Goal: Task Accomplishment & Management: Use online tool/utility

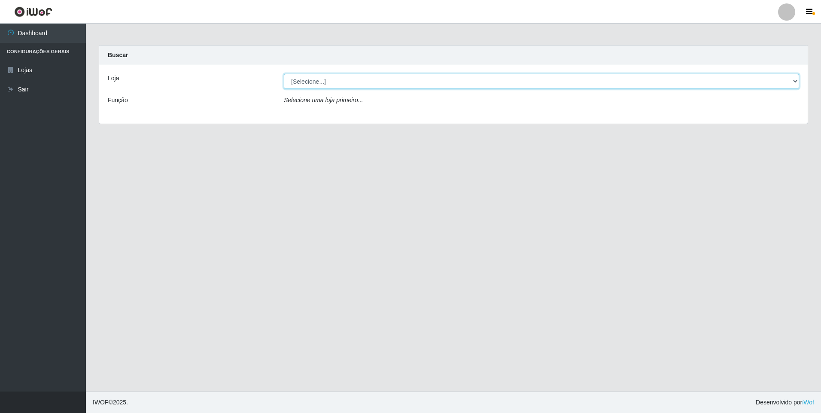
click at [794, 79] on select "[Selecione...] Extrabom - Loja 01 Centro de Distribuição" at bounding box center [541, 81] width 515 height 15
select select "435"
click at [284, 74] on select "[Selecione...] Extrabom - Loja 01 Centro de Distribuição" at bounding box center [541, 81] width 515 height 15
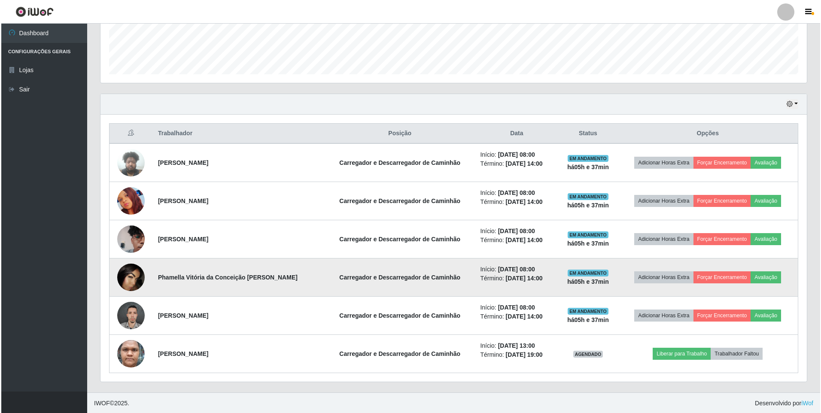
scroll to position [234, 0]
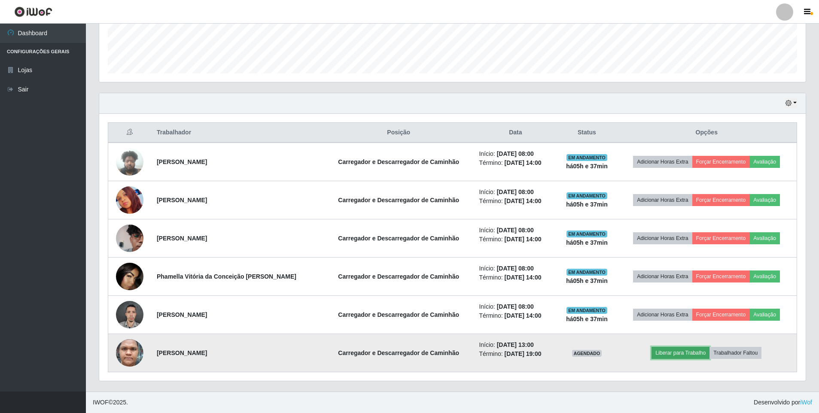
click at [673, 355] on button "Liberar para Trabalho" at bounding box center [680, 353] width 58 height 12
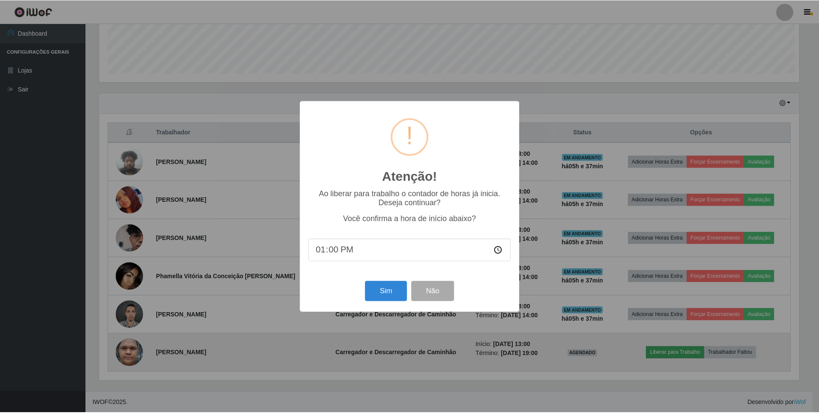
scroll to position [178, 702]
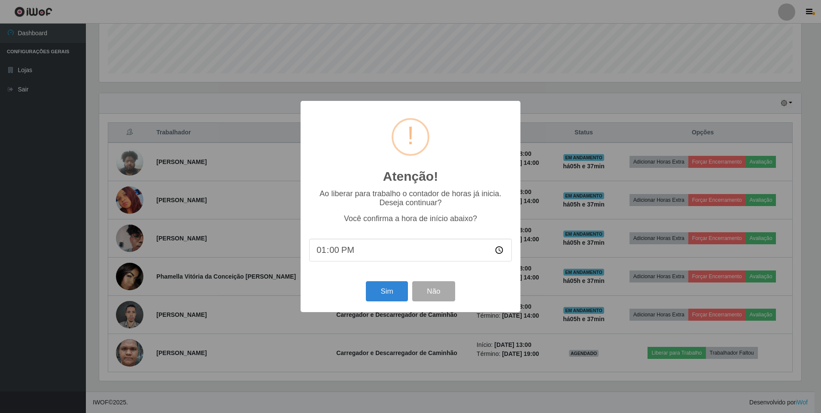
click at [336, 252] on input "13:00" at bounding box center [410, 250] width 203 height 23
click at [506, 250] on input "13:00" at bounding box center [410, 250] width 203 height 23
click at [502, 251] on input "13:00" at bounding box center [410, 250] width 203 height 23
type input "13:35"
click at [386, 294] on button "Sim" at bounding box center [387, 291] width 42 height 20
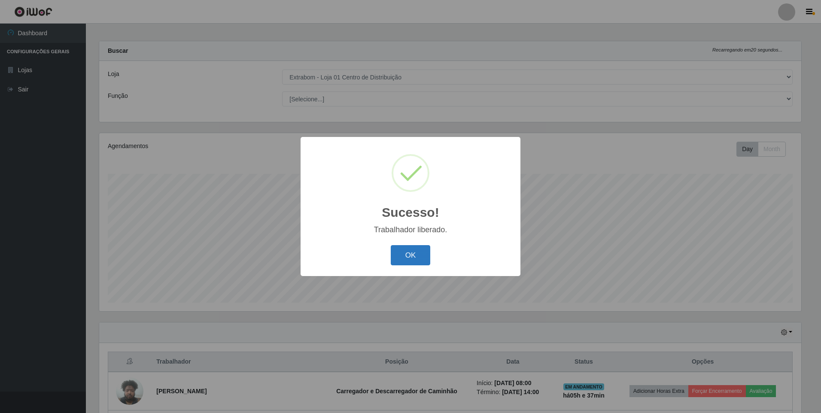
click at [413, 254] on button "OK" at bounding box center [411, 255] width 40 height 20
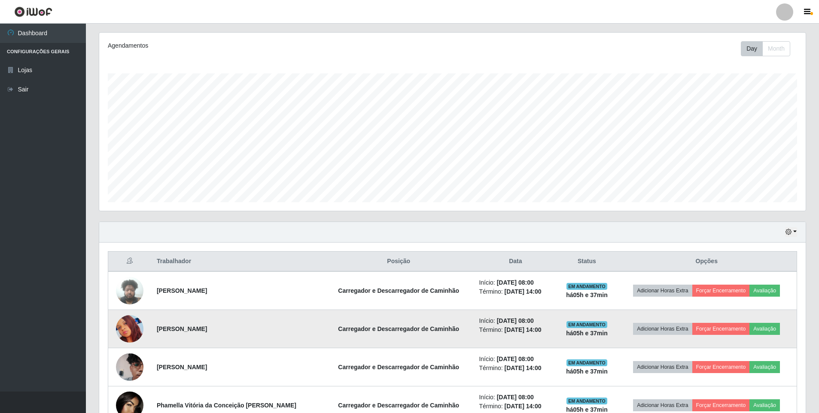
scroll to position [148, 0]
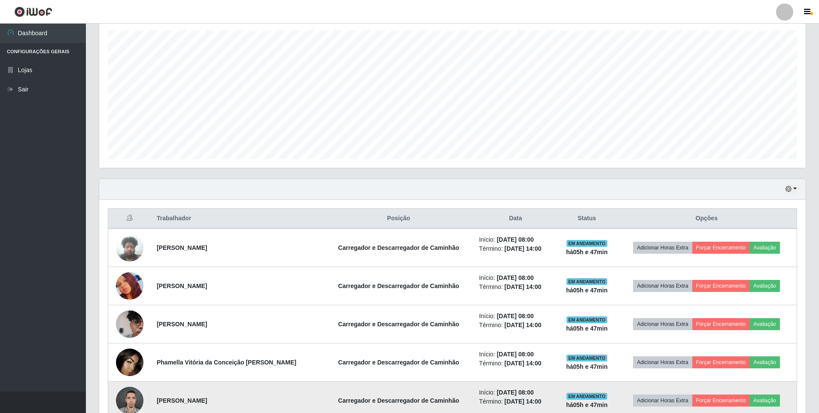
click at [338, 397] on tbody "[PERSON_NAME] Carregador e Descarregador de Caminhão Início: [DATE] 08:00 Térmi…" at bounding box center [452, 343] width 688 height 230
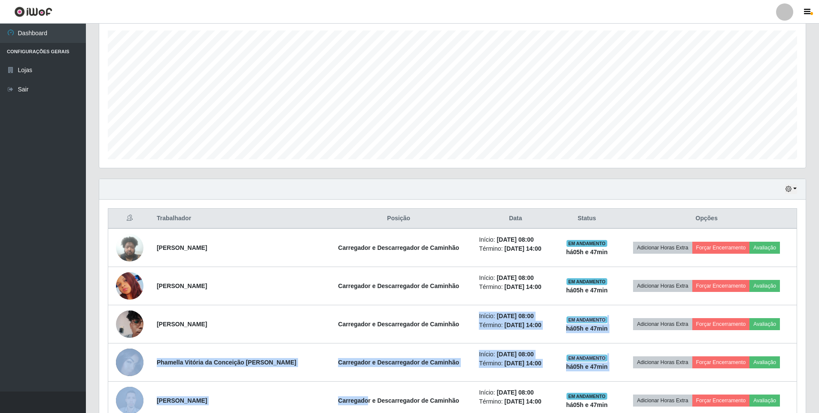
click at [454, 171] on div "Agendamentos Day Month" at bounding box center [452, 83] width 720 height 189
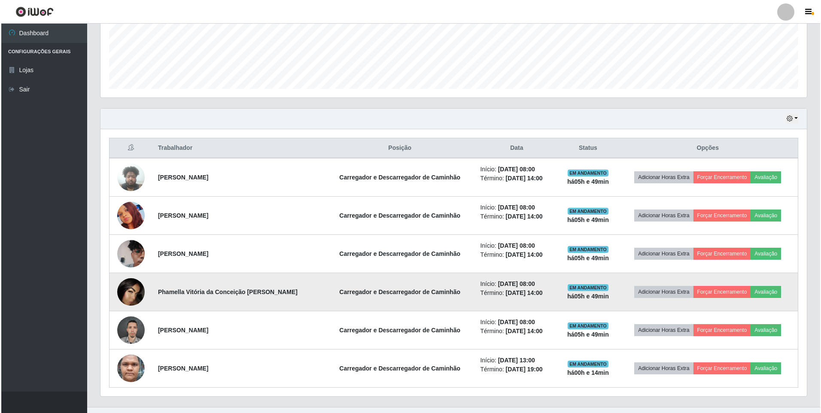
scroll to position [234, 0]
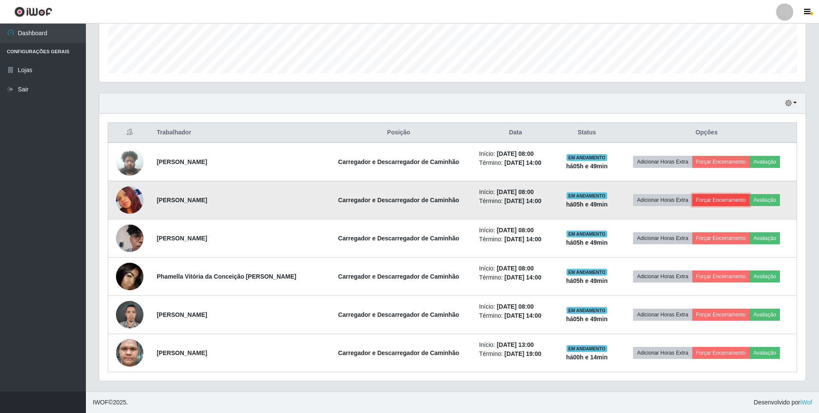
click at [719, 202] on button "Forçar Encerramento" at bounding box center [721, 200] width 58 height 12
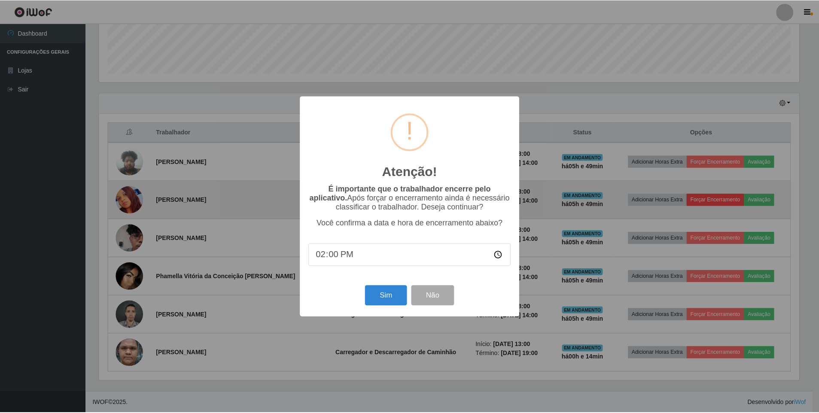
scroll to position [178, 702]
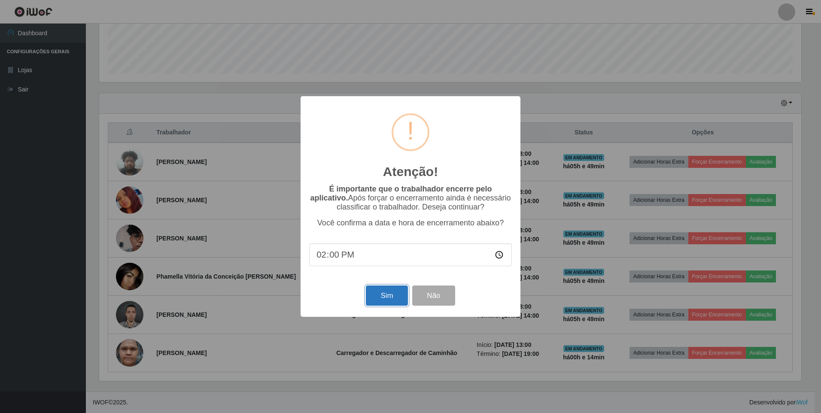
click at [384, 300] on button "Sim" at bounding box center [387, 295] width 42 height 20
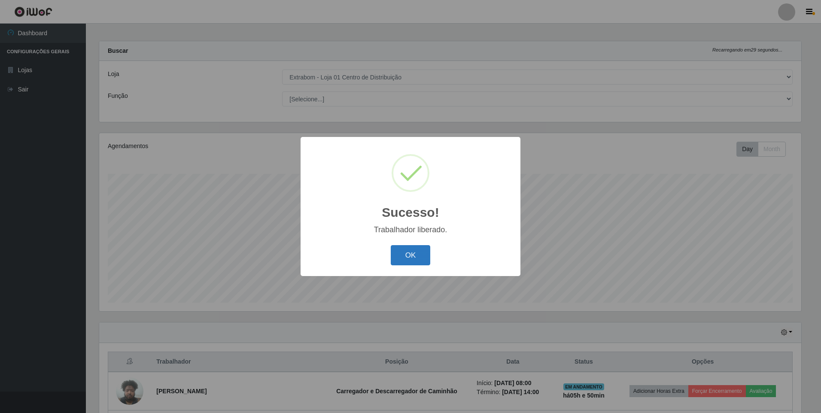
click at [407, 253] on button "OK" at bounding box center [411, 255] width 40 height 20
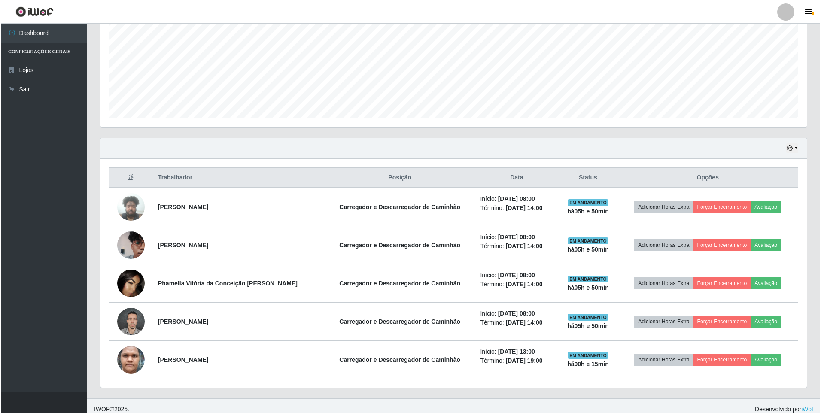
scroll to position [195, 0]
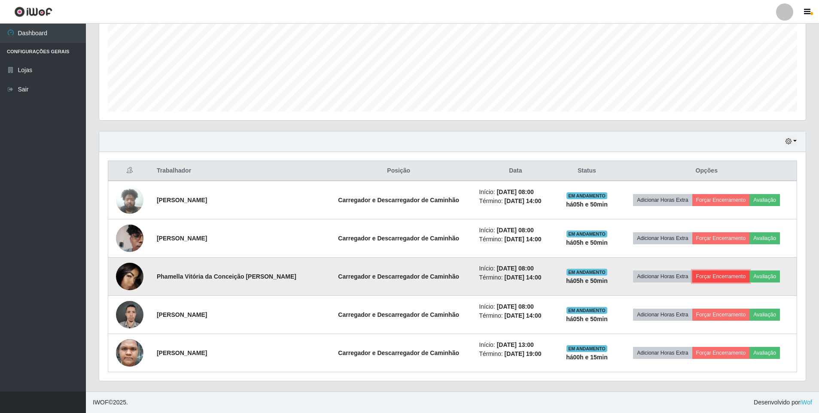
click at [715, 279] on button "Forçar Encerramento" at bounding box center [721, 276] width 58 height 12
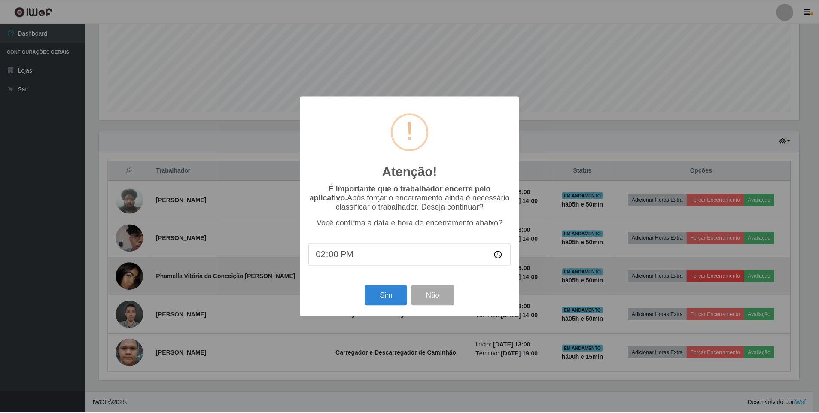
scroll to position [178, 702]
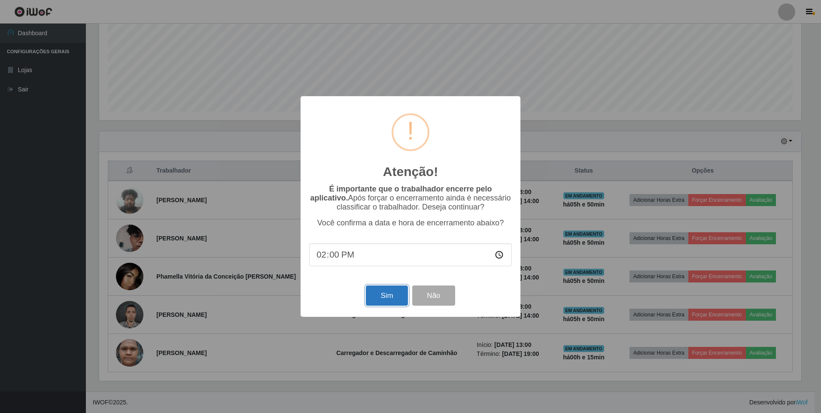
click at [382, 295] on button "Sim" at bounding box center [387, 295] width 42 height 20
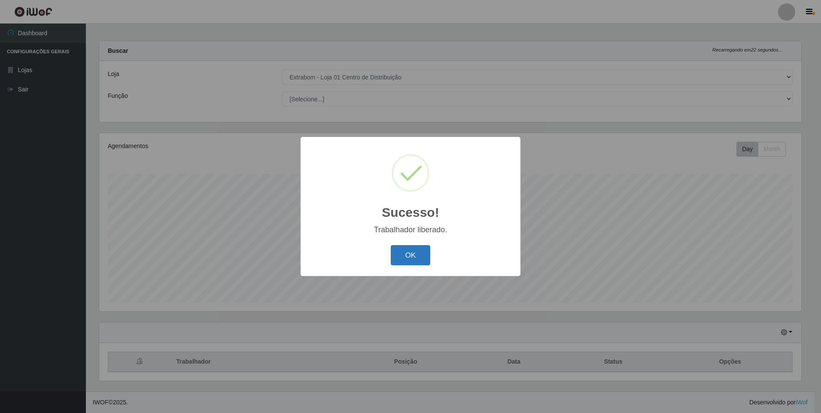
click at [406, 256] on button "OK" at bounding box center [411, 255] width 40 height 20
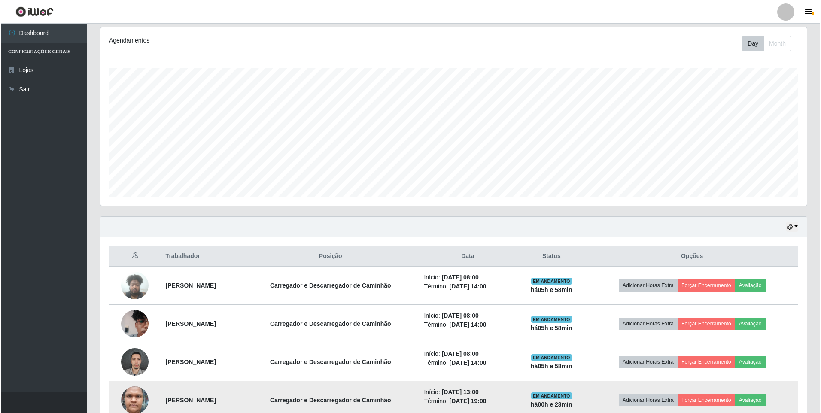
scroll to position [157, 0]
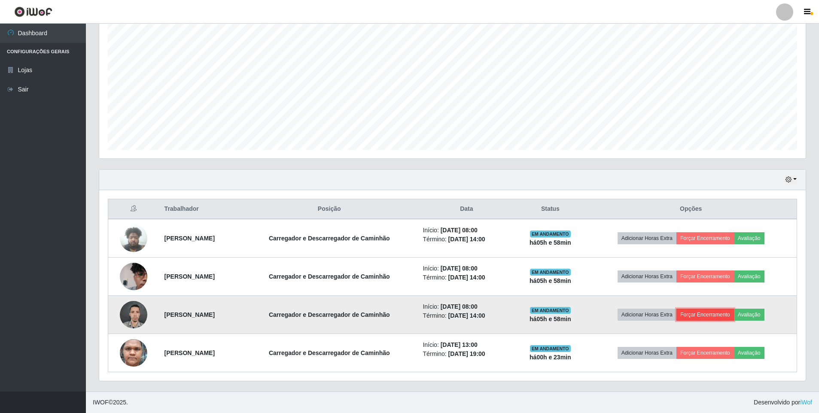
click at [728, 318] on button "Forçar Encerramento" at bounding box center [705, 315] width 58 height 12
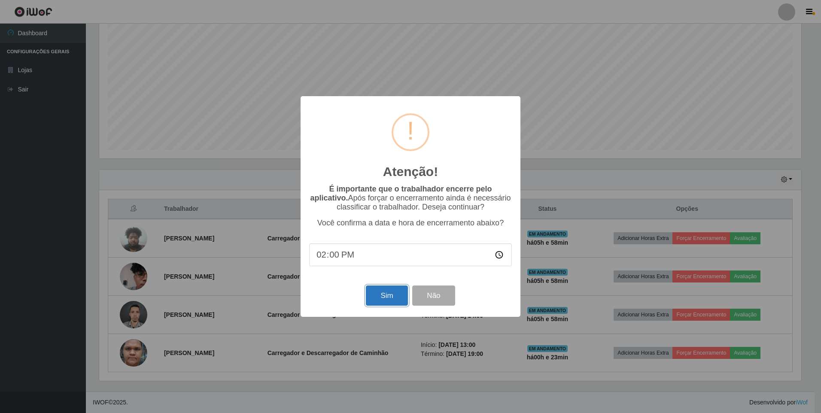
click at [386, 303] on button "Sim" at bounding box center [387, 295] width 42 height 20
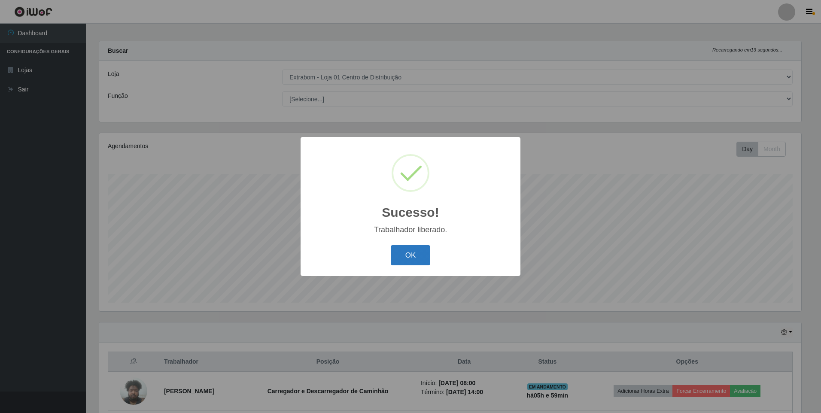
click at [419, 259] on button "OK" at bounding box center [411, 255] width 40 height 20
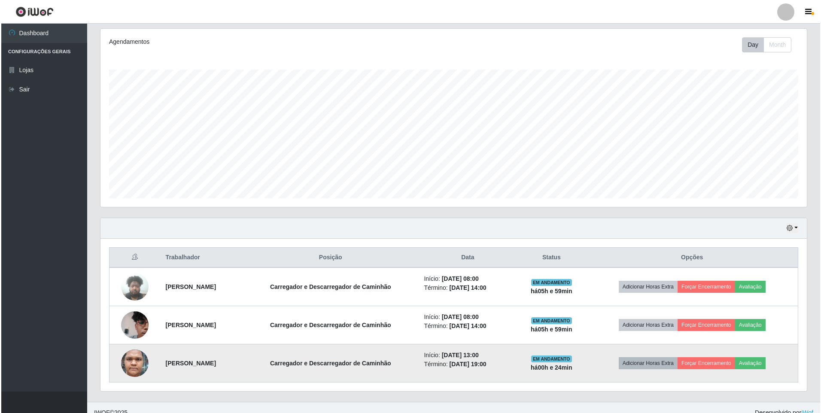
scroll to position [119, 0]
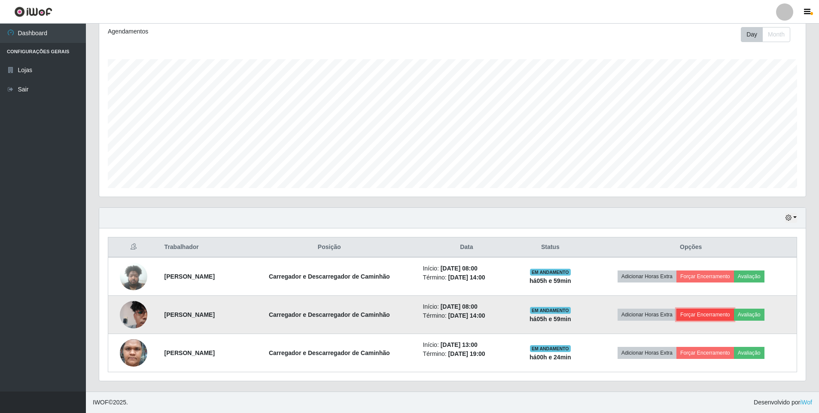
click at [724, 318] on button "Forçar Encerramento" at bounding box center [705, 315] width 58 height 12
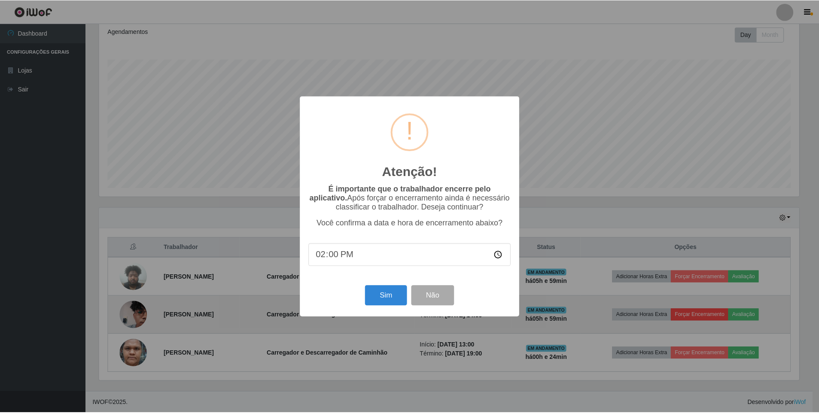
scroll to position [178, 702]
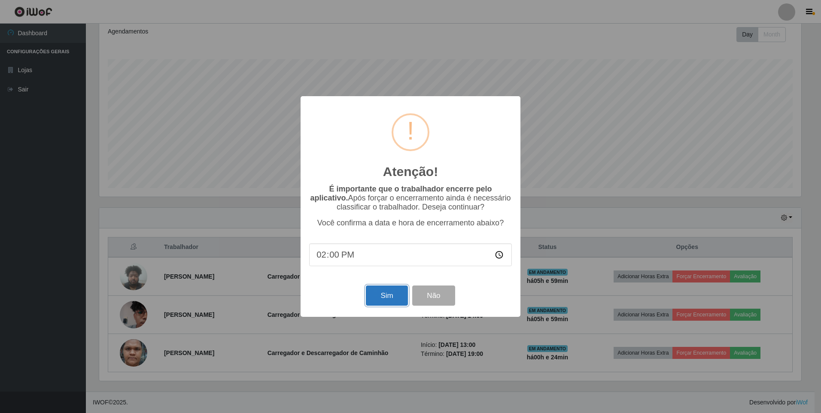
click at [379, 291] on button "Sim" at bounding box center [387, 295] width 42 height 20
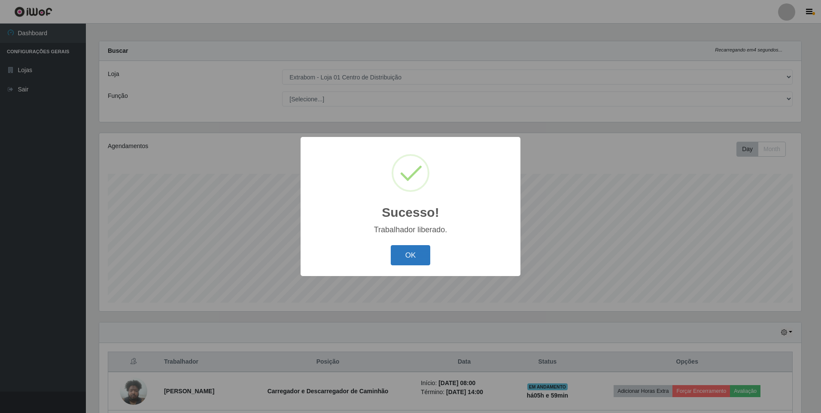
click at [415, 258] on button "OK" at bounding box center [411, 255] width 40 height 20
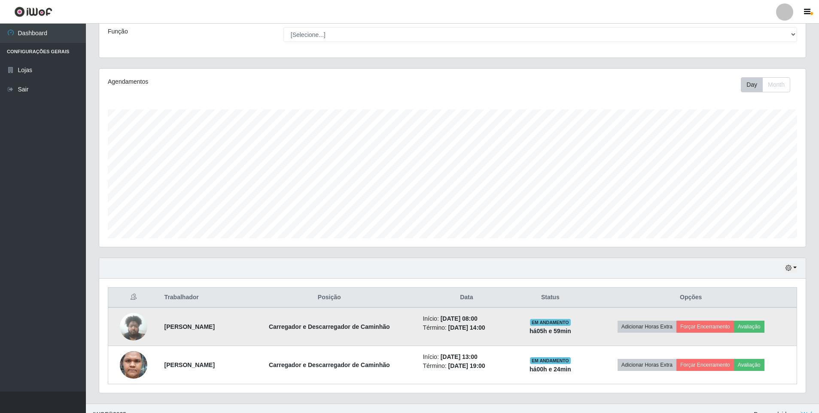
scroll to position [81, 0]
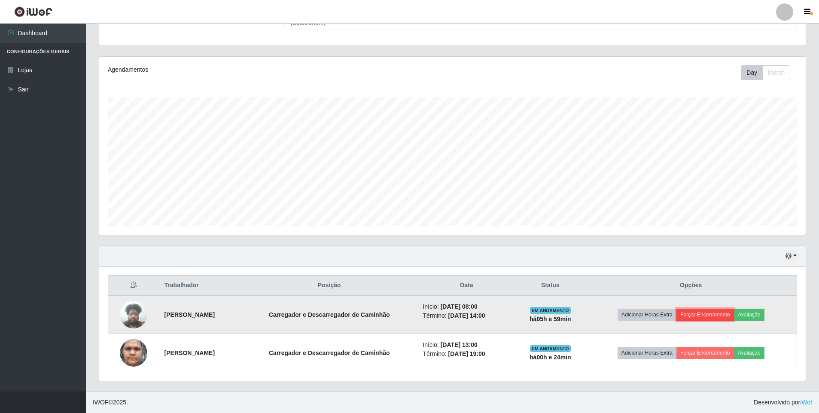
click at [711, 316] on button "Forçar Encerramento" at bounding box center [705, 315] width 58 height 12
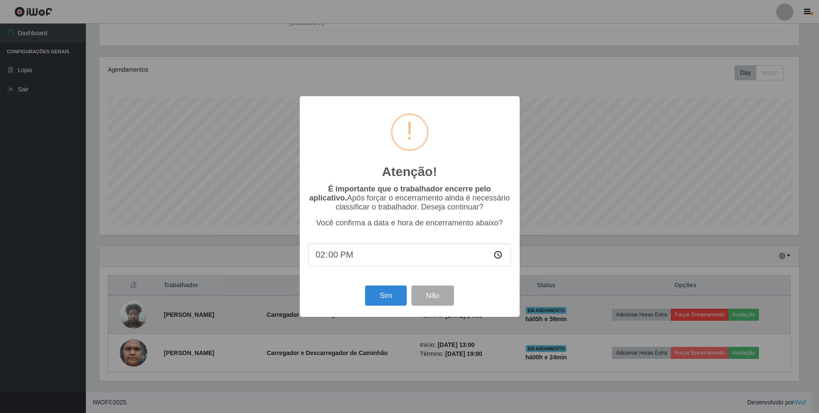
scroll to position [178, 702]
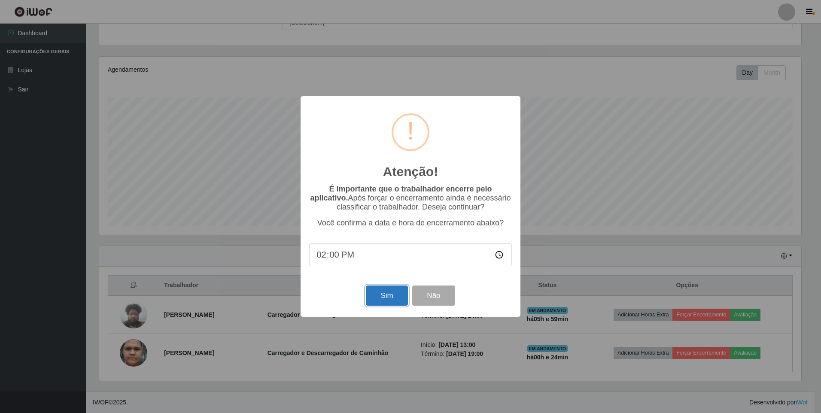
click at [386, 302] on button "Sim" at bounding box center [387, 295] width 42 height 20
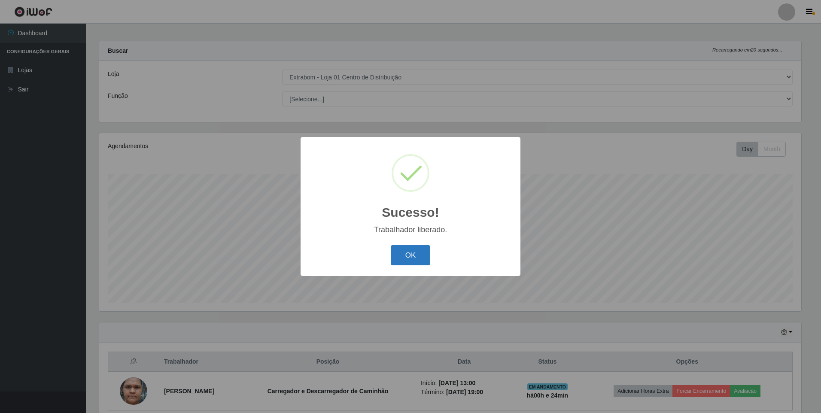
click at [411, 262] on button "OK" at bounding box center [411, 255] width 40 height 20
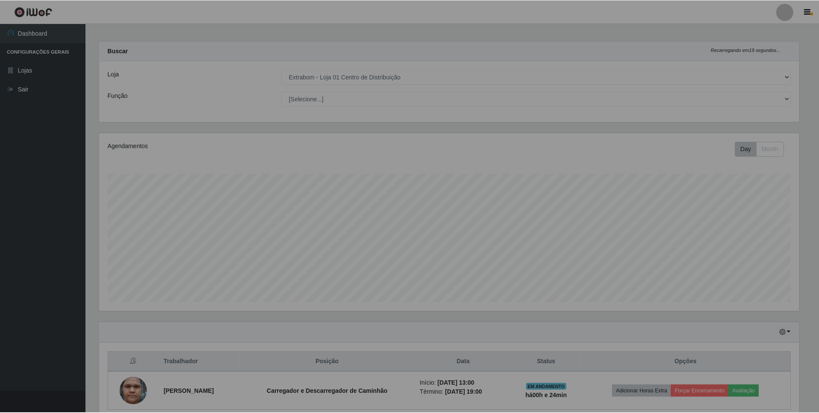
scroll to position [0, 0]
